Goal: Information Seeking & Learning: Learn about a topic

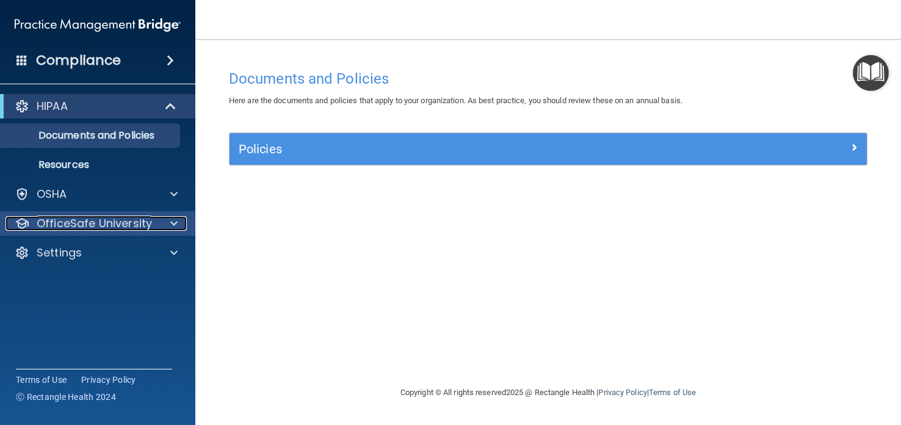
click at [127, 218] on p "OfficeSafe University" at bounding box center [94, 223] width 115 height 15
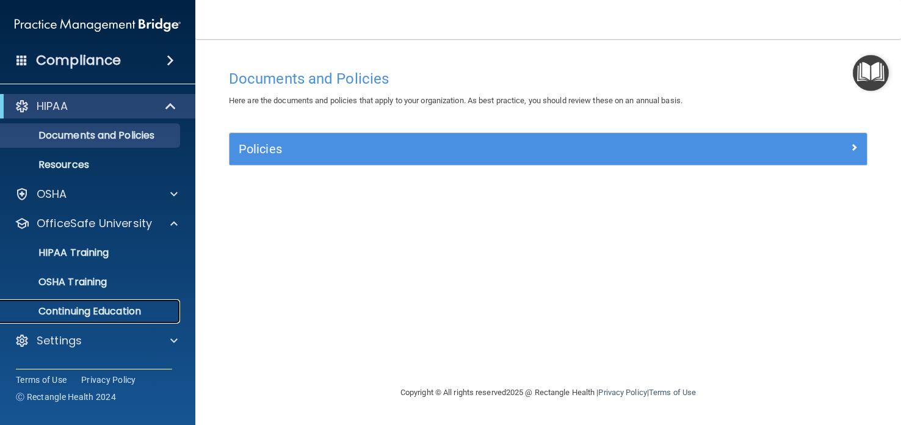
click at [122, 308] on p "Continuing Education" at bounding box center [91, 311] width 167 height 12
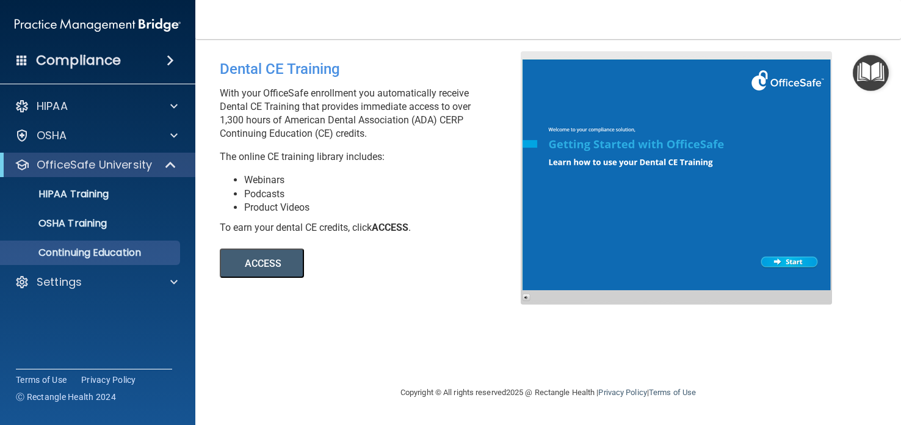
click at [280, 255] on button "ACCESS" at bounding box center [262, 263] width 84 height 29
click at [784, 262] on div at bounding box center [676, 177] width 311 height 253
click at [280, 265] on button "ACCESS" at bounding box center [262, 263] width 84 height 29
click at [169, 165] on span at bounding box center [172, 165] width 10 height 15
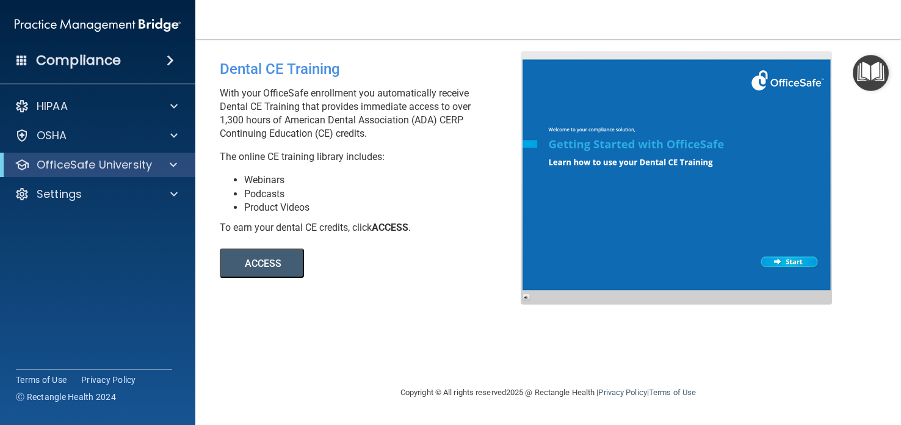
click at [111, 57] on h4 "Compliance" at bounding box center [78, 60] width 85 height 17
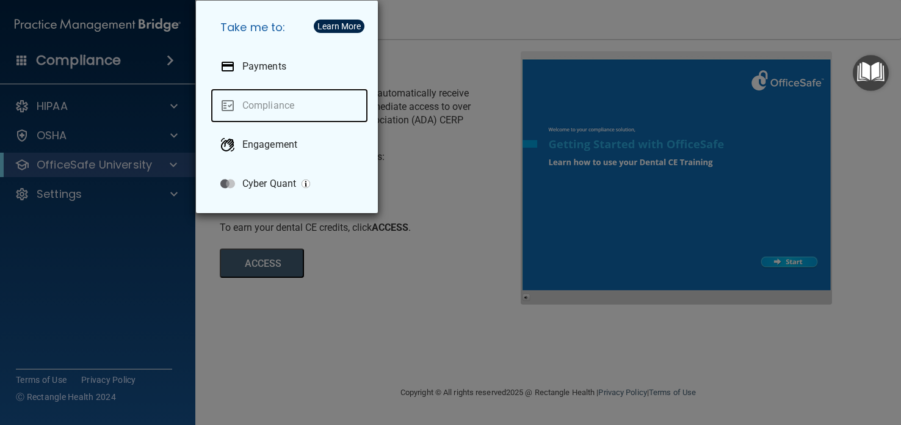
click at [228, 102] on link "Compliance" at bounding box center [290, 106] width 158 height 34
click at [335, 20] on button "Learn More" at bounding box center [339, 26] width 51 height 13
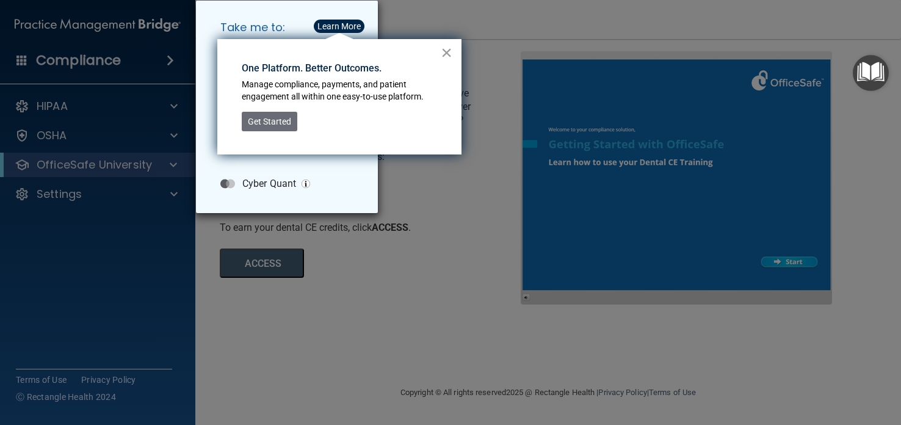
click at [447, 48] on button "×" at bounding box center [447, 53] width 12 height 20
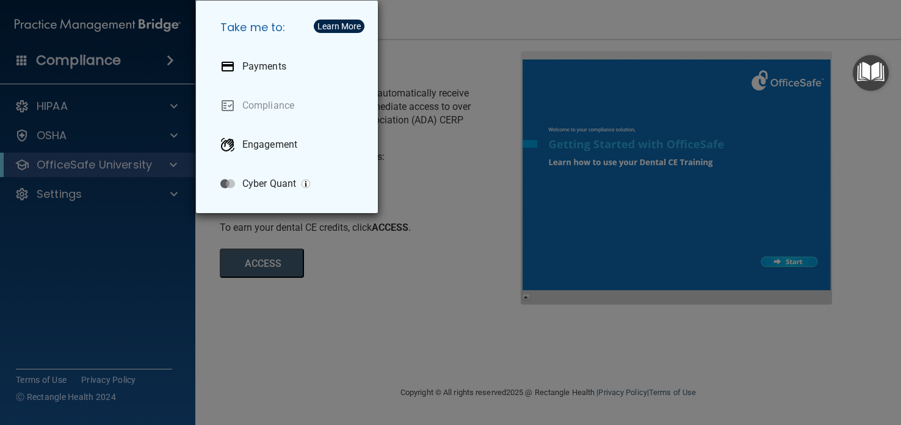
click at [397, 33] on div "Take me to: Payments Compliance Engagement Cyber Quant" at bounding box center [450, 212] width 901 height 425
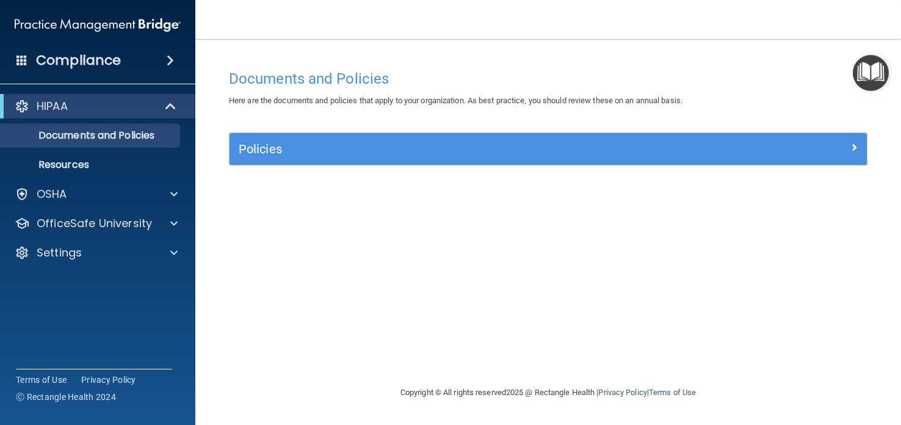
click at [167, 59] on span at bounding box center [170, 60] width 7 height 15
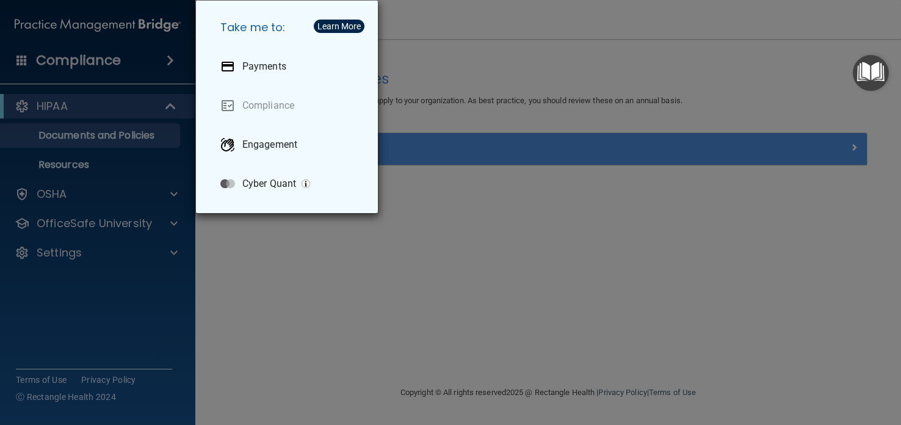
click at [459, 129] on div "Take me to: Payments Compliance Engagement Cyber Quant" at bounding box center [450, 212] width 901 height 425
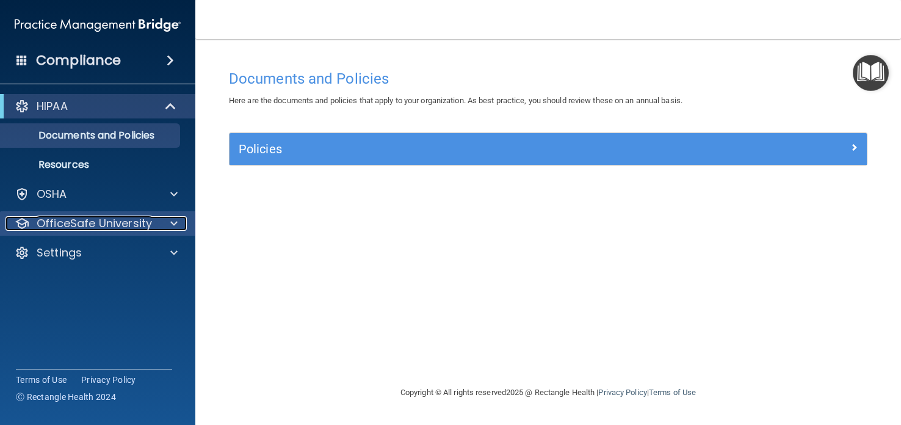
click at [129, 219] on p "OfficeSafe University" at bounding box center [94, 223] width 115 height 15
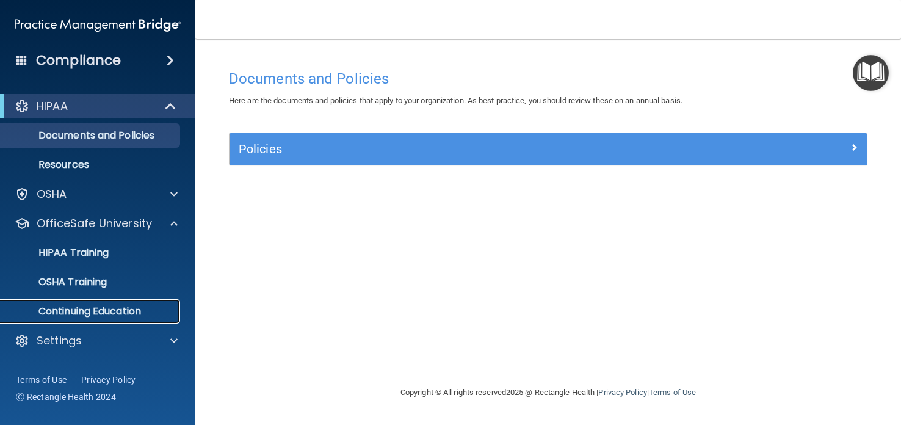
click at [117, 311] on p "Continuing Education" at bounding box center [91, 311] width 167 height 12
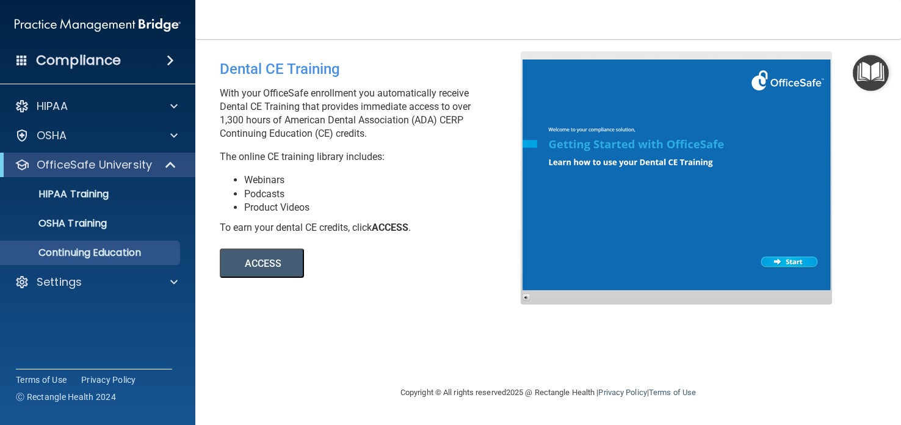
click at [281, 264] on button "ACCESS" at bounding box center [262, 263] width 84 height 29
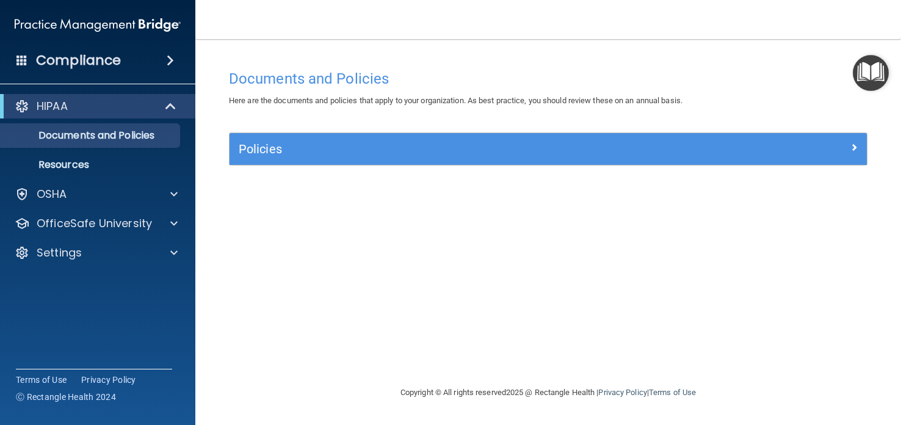
click at [167, 62] on span at bounding box center [170, 60] width 7 height 15
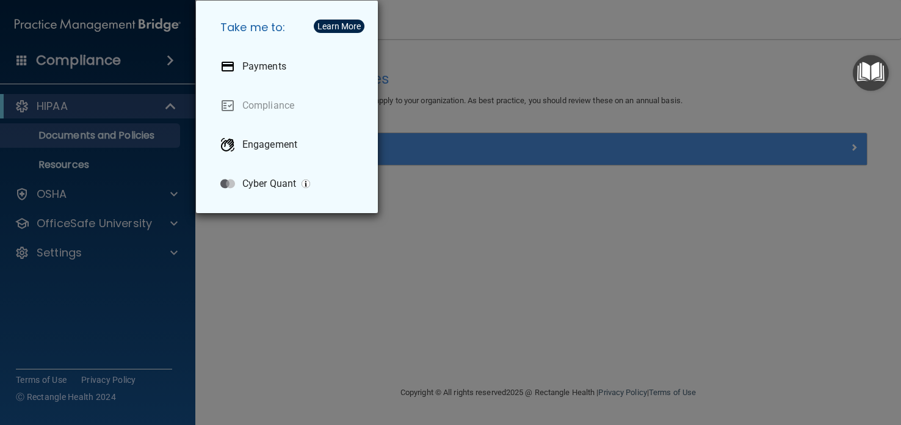
click at [412, 199] on div "Take me to: Payments Compliance Engagement Cyber Quant" at bounding box center [450, 212] width 901 height 425
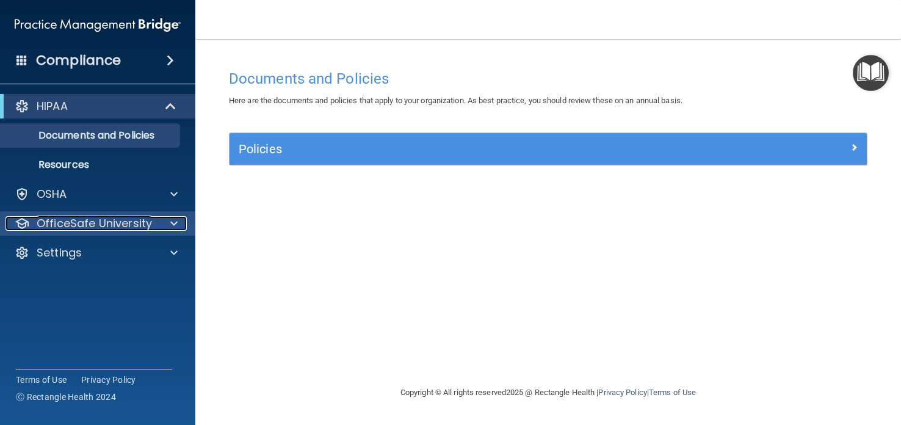
click at [170, 221] on span at bounding box center [173, 223] width 7 height 15
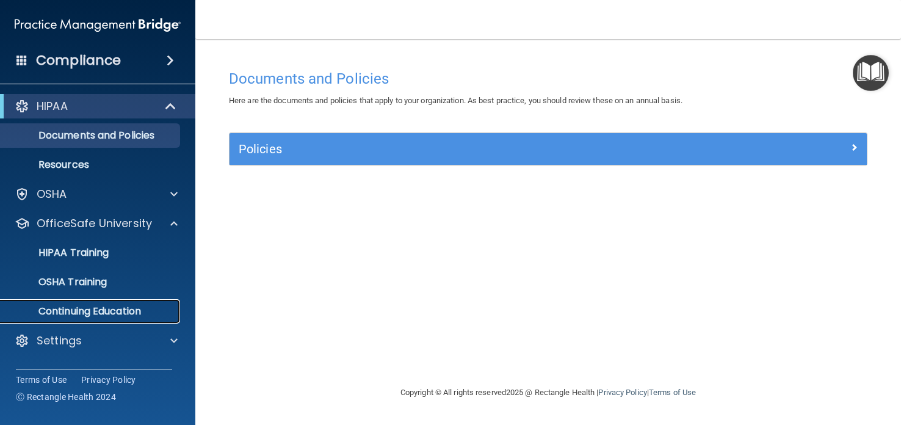
click at [117, 306] on p "Continuing Education" at bounding box center [91, 311] width 167 height 12
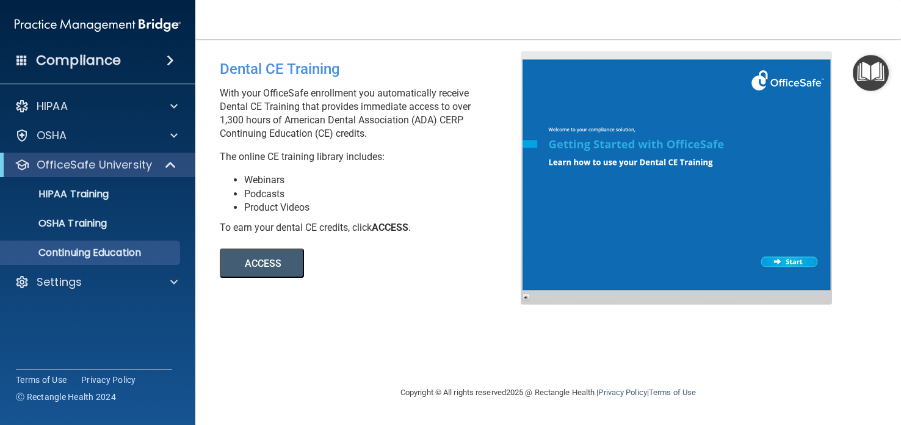
click at [794, 258] on div at bounding box center [676, 177] width 311 height 253
click at [252, 254] on button "ACCESS" at bounding box center [262, 263] width 84 height 29
click at [283, 266] on button "ACCESS" at bounding box center [262, 263] width 84 height 29
click at [281, 265] on button "ACCESS" at bounding box center [262, 263] width 84 height 29
click at [251, 253] on button "ACCESS" at bounding box center [262, 263] width 84 height 29
